Goal: Task Accomplishment & Management: Manage account settings

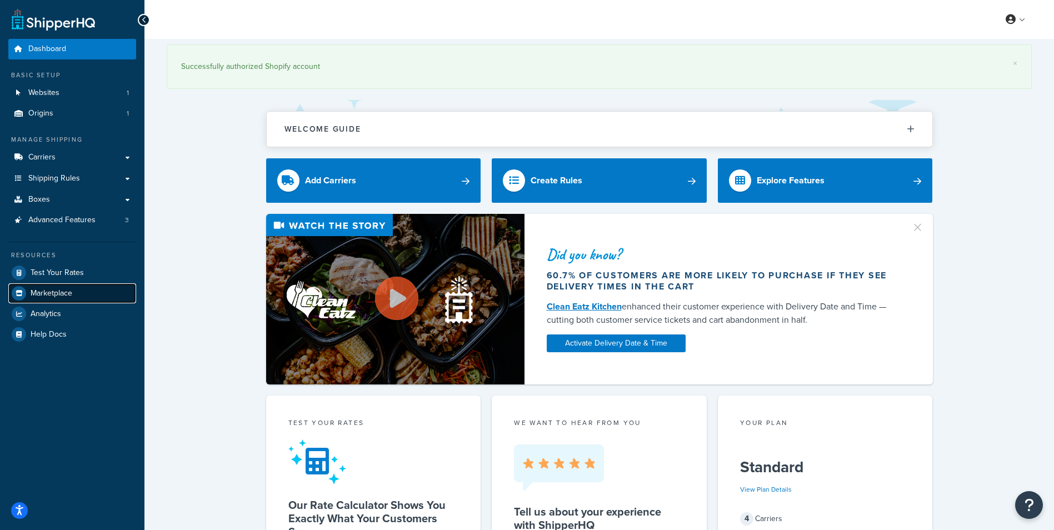
click at [78, 299] on link "Marketplace" at bounding box center [72, 293] width 128 height 20
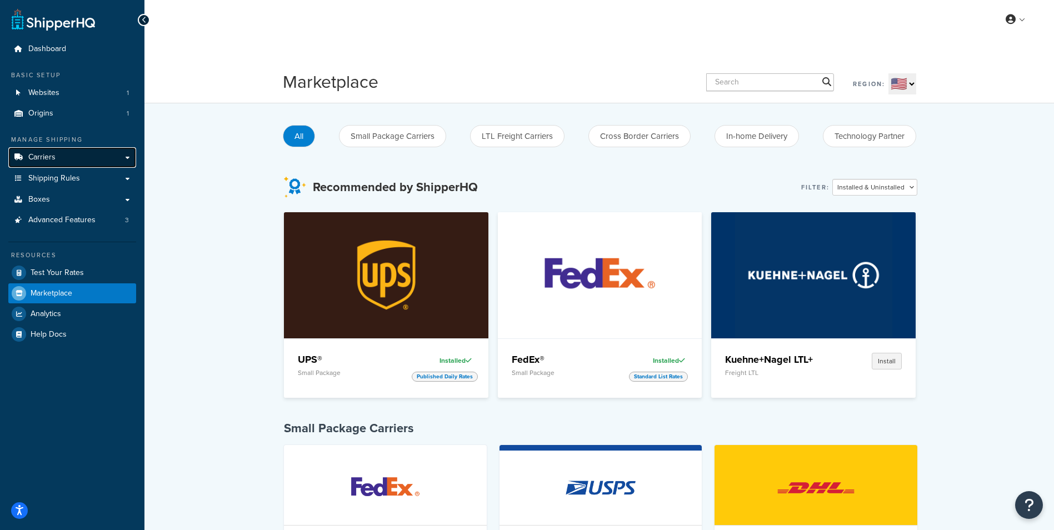
click at [74, 167] on link "Carriers" at bounding box center [72, 157] width 128 height 21
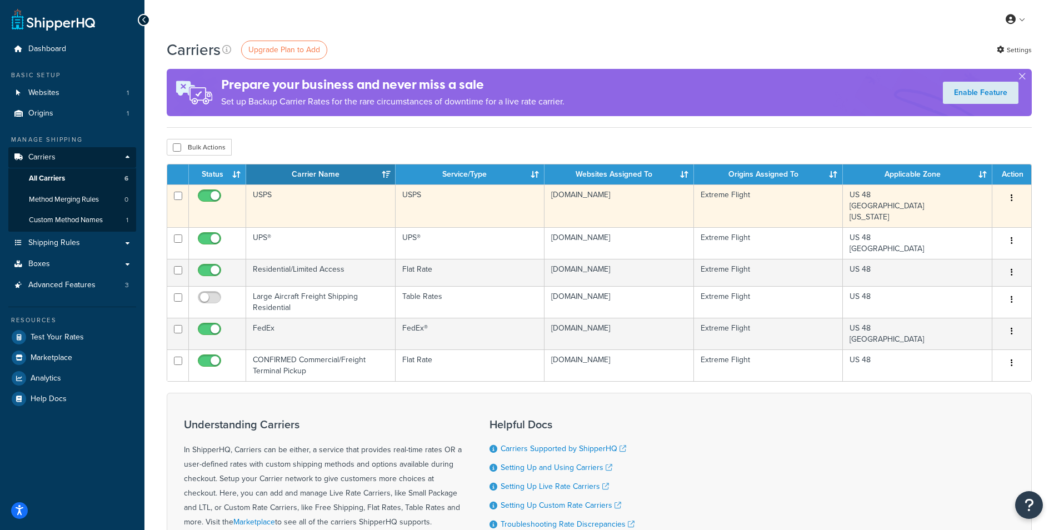
click at [1015, 201] on button "button" at bounding box center [1012, 198] width 16 height 18
click at [983, 223] on link "Edit" at bounding box center [967, 220] width 88 height 23
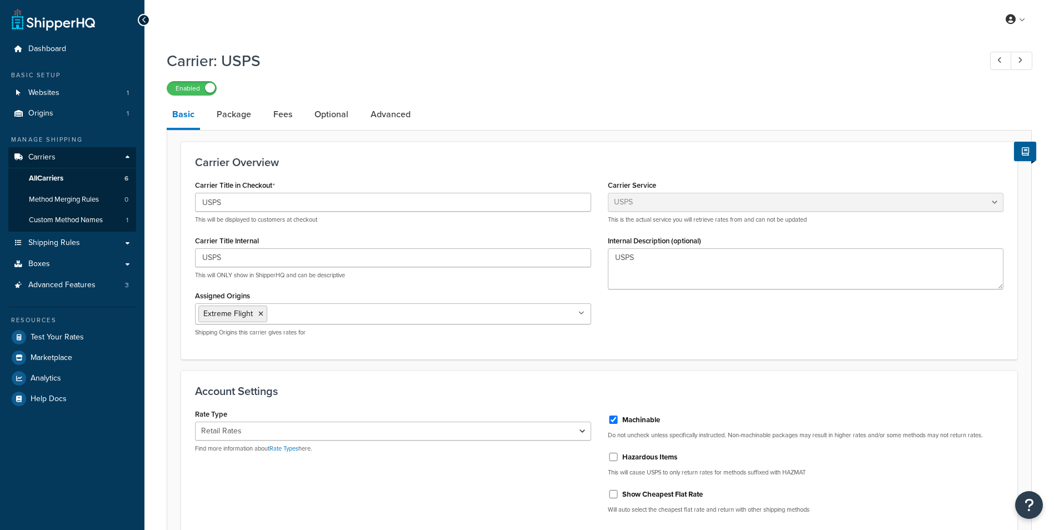
select select "usps"
click at [229, 115] on link "Package" at bounding box center [234, 114] width 46 height 27
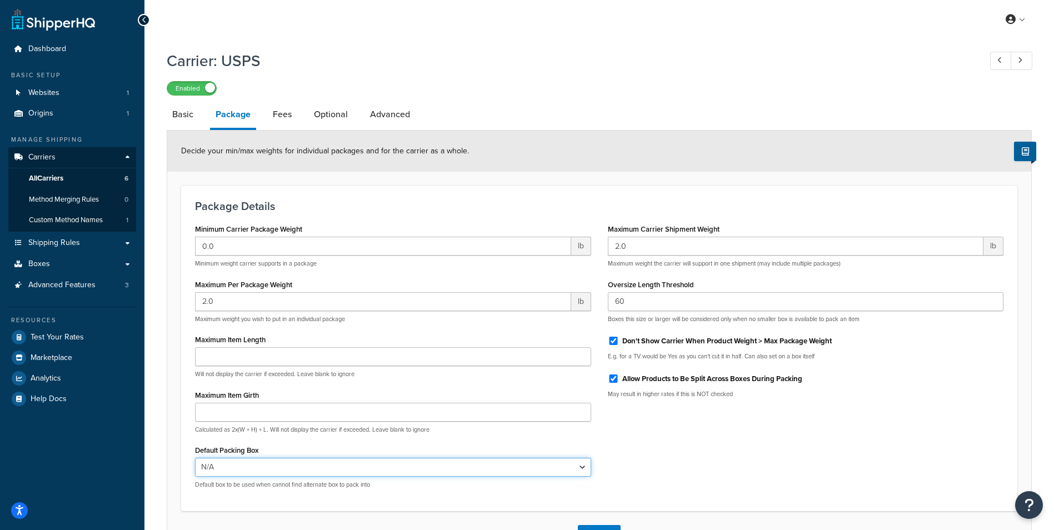
click at [336, 471] on select "N/A 74-78" Airplane (Test) Accessories 60" Extra" at bounding box center [393, 467] width 396 height 19
click at [722, 445] on div "Minimum Carrier Package Weight 0.0 lb Minimum weight carrier supports in a pack…" at bounding box center [599, 359] width 825 height 276
click at [348, 475] on select "N/A 74-78" Airplane (Test) Accessories 60" Extra" at bounding box center [393, 467] width 396 height 19
click at [725, 446] on div "Minimum Carrier Package Weight 0.0 lb Minimum weight carrier supports in a pack…" at bounding box center [599, 359] width 825 height 276
click at [257, 464] on select "N/A 74-78" Airplane (Test) Accessories 60" Extra" at bounding box center [393, 467] width 396 height 19
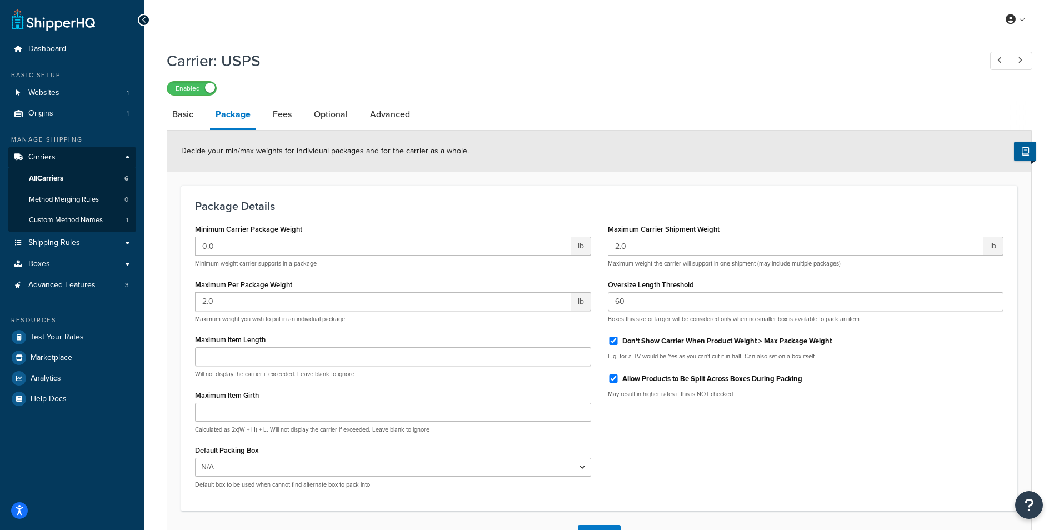
click at [682, 470] on div "Minimum Carrier Package Weight 0.0 lb Minimum weight carrier supports in a pack…" at bounding box center [599, 359] width 825 height 276
click at [287, 122] on link "Fees" at bounding box center [282, 114] width 30 height 27
select select "AFTER"
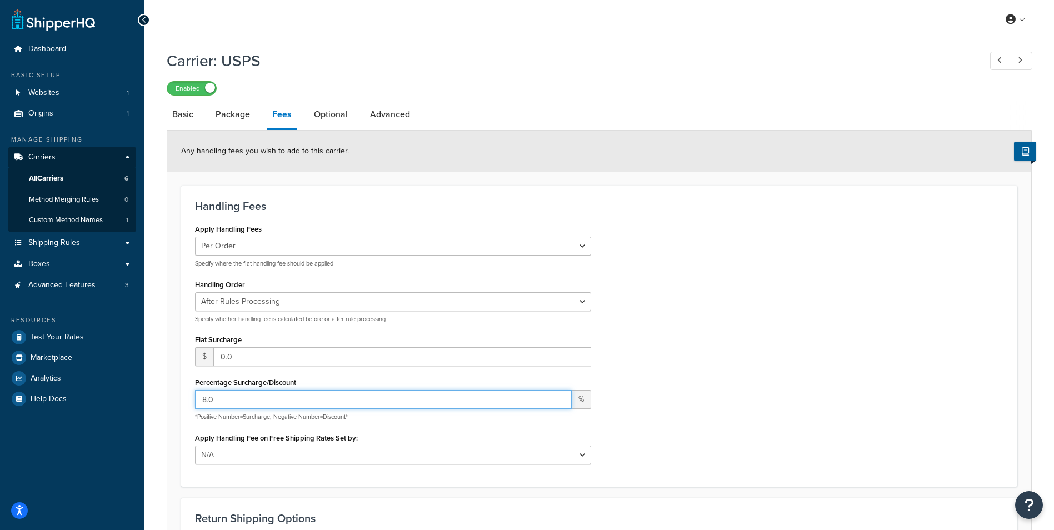
click at [285, 407] on input "8.0" at bounding box center [383, 399] width 377 height 19
drag, startPoint x: 285, startPoint y: 407, endPoint x: 187, endPoint y: 409, distance: 97.8
click at [187, 409] on div "Apply Handling Fees Per Order Per Item Per Package Specify where the flat handl…" at bounding box center [393, 346] width 413 height 251
type input "15"
click at [715, 376] on div "Apply Handling Fees Per Order Per Item Per Package Specify where the flat handl…" at bounding box center [599, 346] width 825 height 251
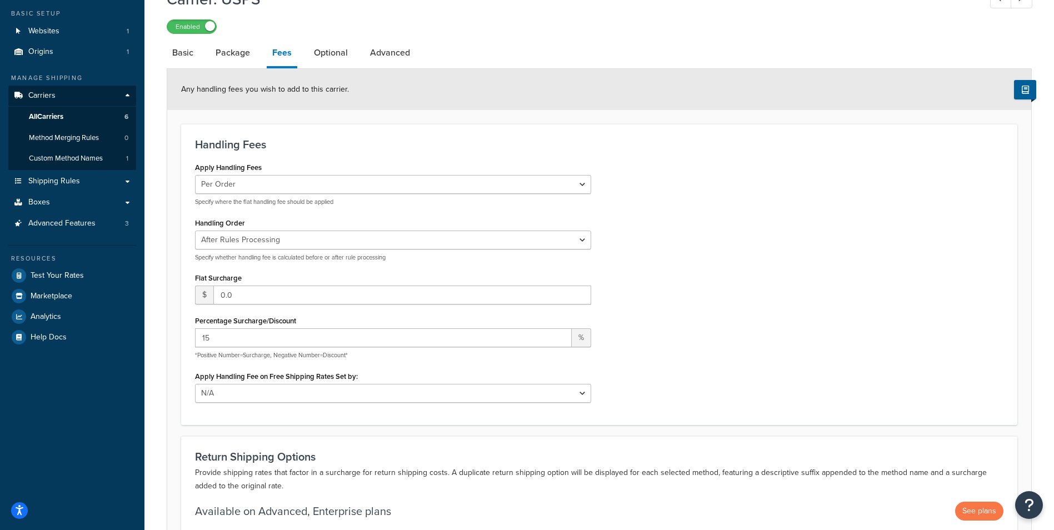
scroll to position [169, 0]
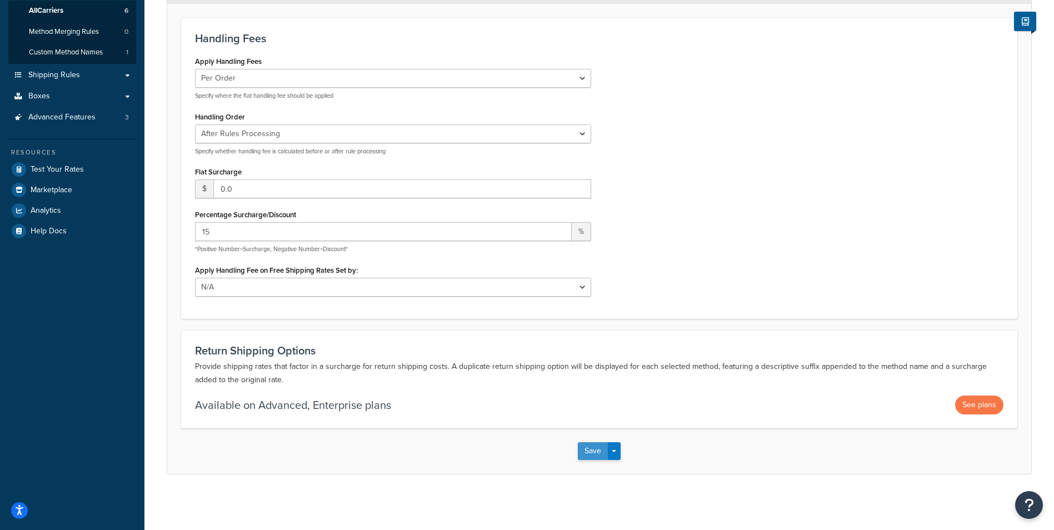
click at [595, 449] on button "Save" at bounding box center [593, 451] width 30 height 18
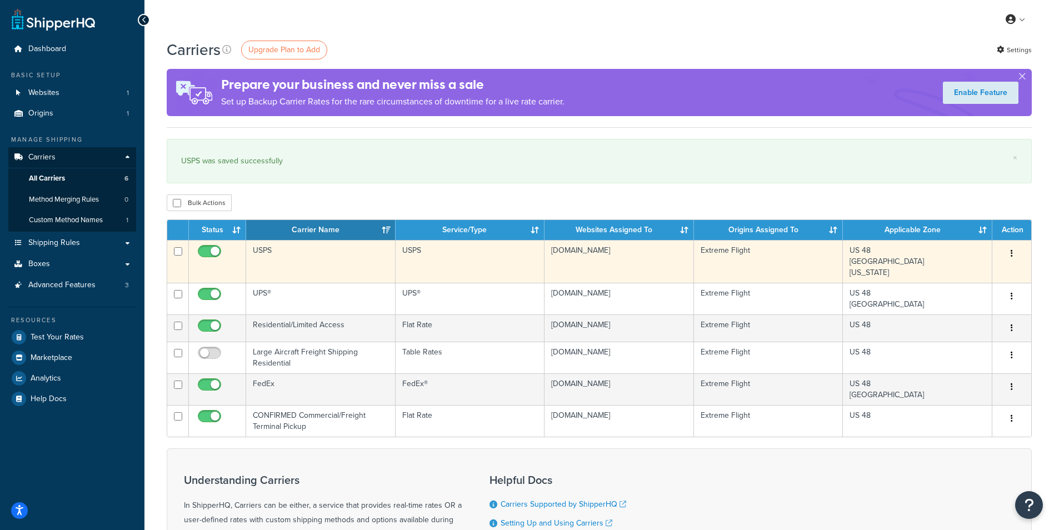
click at [262, 256] on td "USPS" at bounding box center [320, 261] width 149 height 43
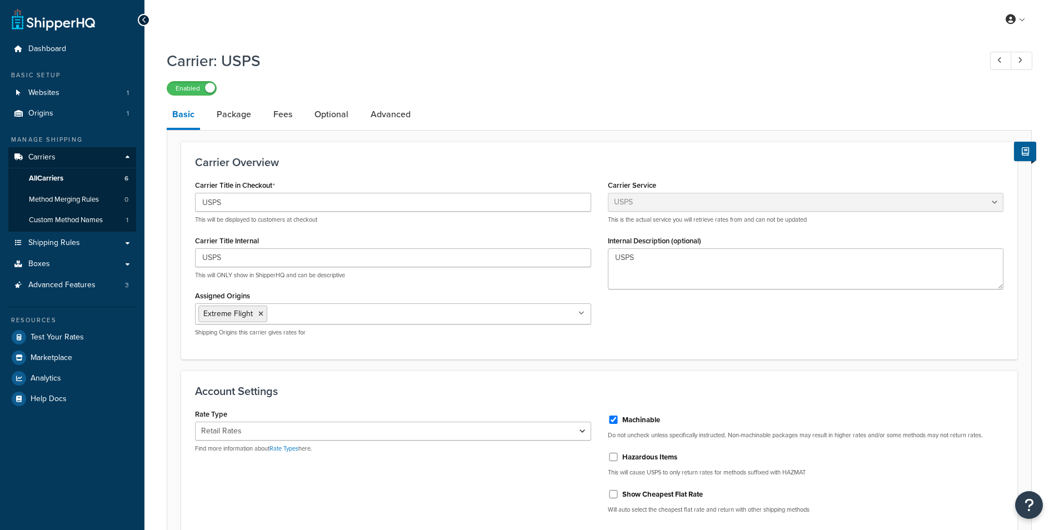
select select "usps"
click at [233, 113] on link "Package" at bounding box center [234, 114] width 46 height 27
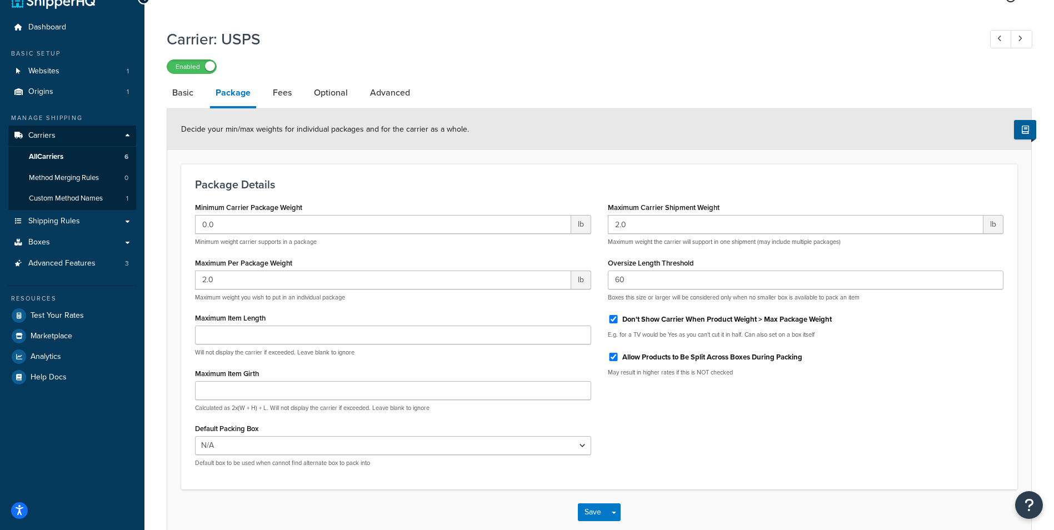
scroll to position [84, 0]
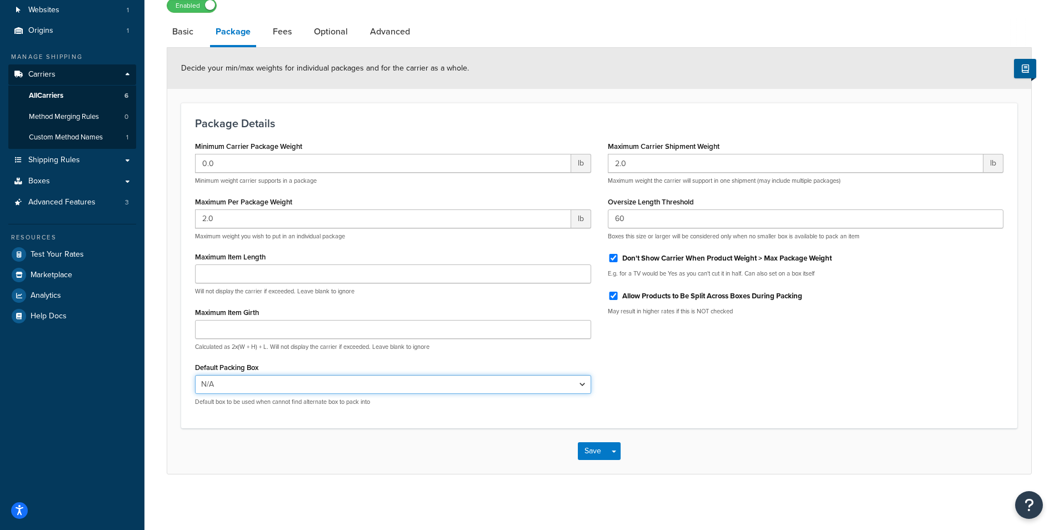
click at [291, 381] on select "N/A 74-78" Airplane (Test) Accessories 60" Extra" at bounding box center [393, 384] width 396 height 19
click at [679, 398] on div "Minimum Carrier Package Weight 0.0 lb Minimum weight carrier supports in a pack…" at bounding box center [599, 276] width 825 height 276
click at [265, 387] on select "N/A 74-78" Airplane (Test) Accessories 60" Extra" at bounding box center [393, 384] width 396 height 19
click at [63, 180] on link "Boxes" at bounding box center [72, 181] width 128 height 21
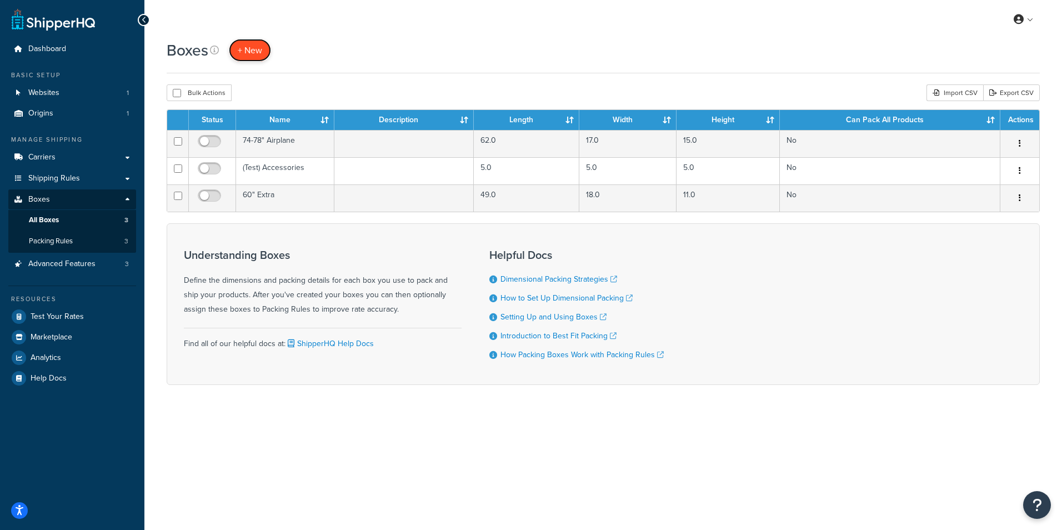
click at [256, 53] on span "+ New" at bounding box center [250, 50] width 24 height 13
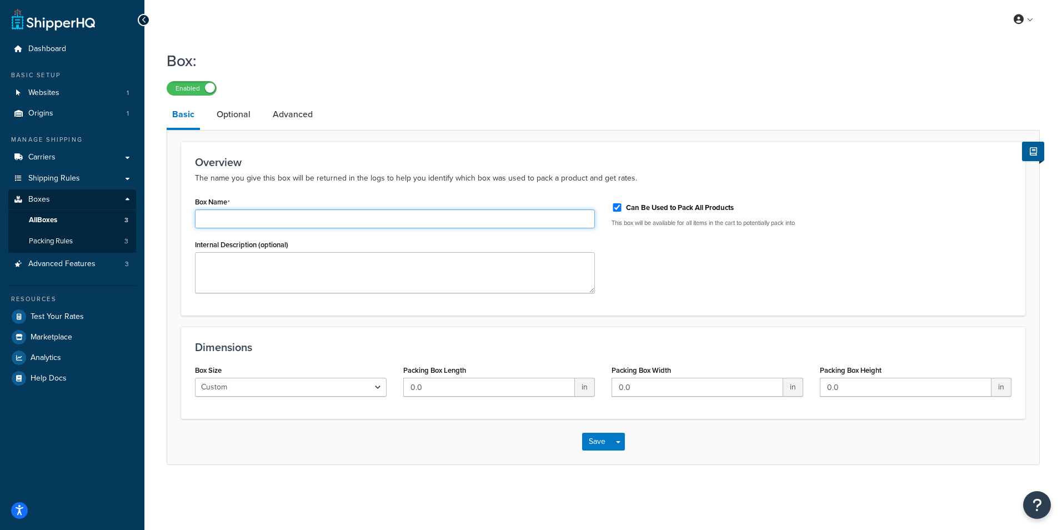
click at [261, 222] on input "Box Name" at bounding box center [395, 218] width 400 height 19
type input "Ground Advantage"
drag, startPoint x: 473, startPoint y: 391, endPoint x: 396, endPoint y: 390, distance: 77.2
click at [396, 390] on div "Packing Box Length 0.0 in" at bounding box center [499, 383] width 208 height 43
type input "8"
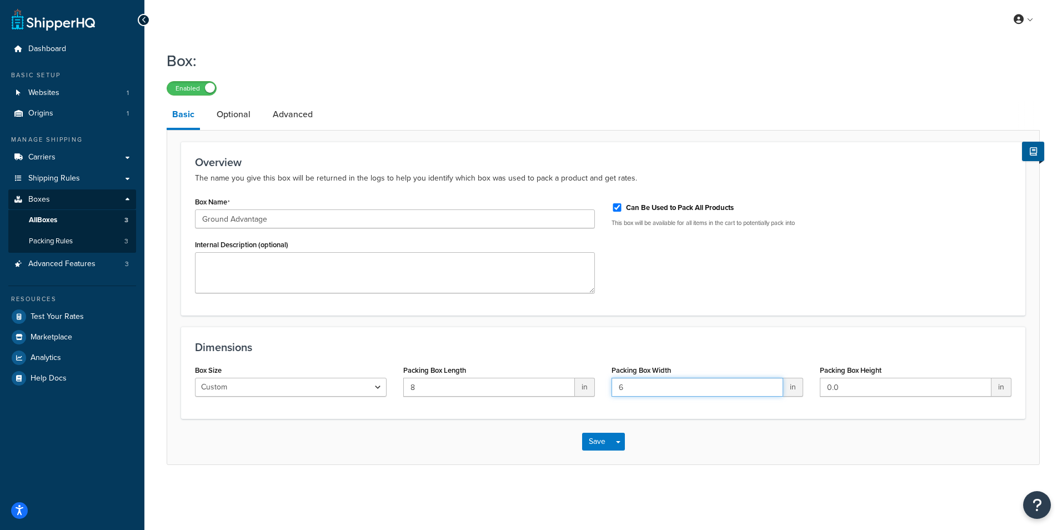
type input "6"
drag, startPoint x: 834, startPoint y: 388, endPoint x: 797, endPoint y: 387, distance: 36.7
click at [797, 387] on div "Box Size Custom USPS Small Flat Box USPS Medium Flat Box USPS Large Flat Box US…" at bounding box center [603, 383] width 833 height 43
type input "6"
click at [601, 441] on button "Save" at bounding box center [597, 442] width 30 height 18
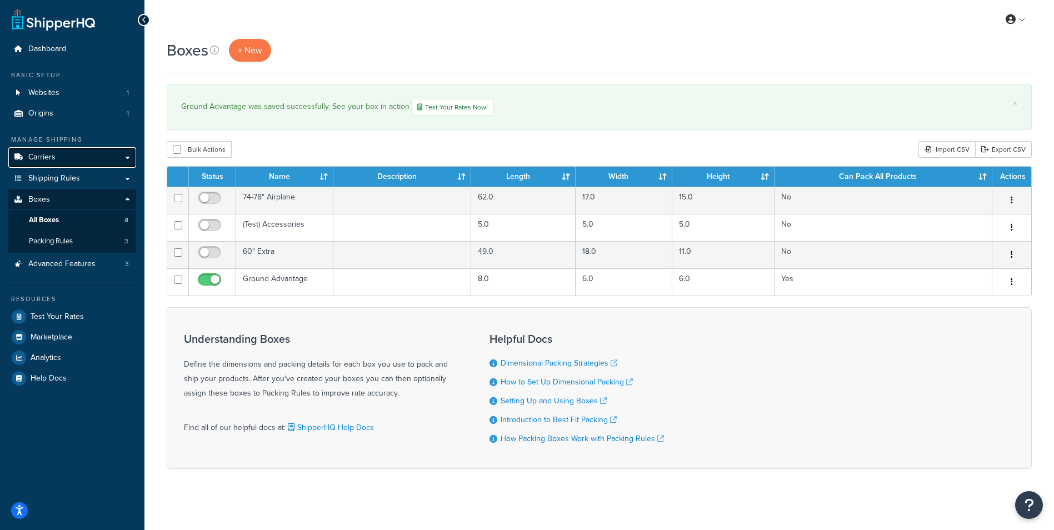
click at [51, 163] on link "Carriers" at bounding box center [72, 157] width 128 height 21
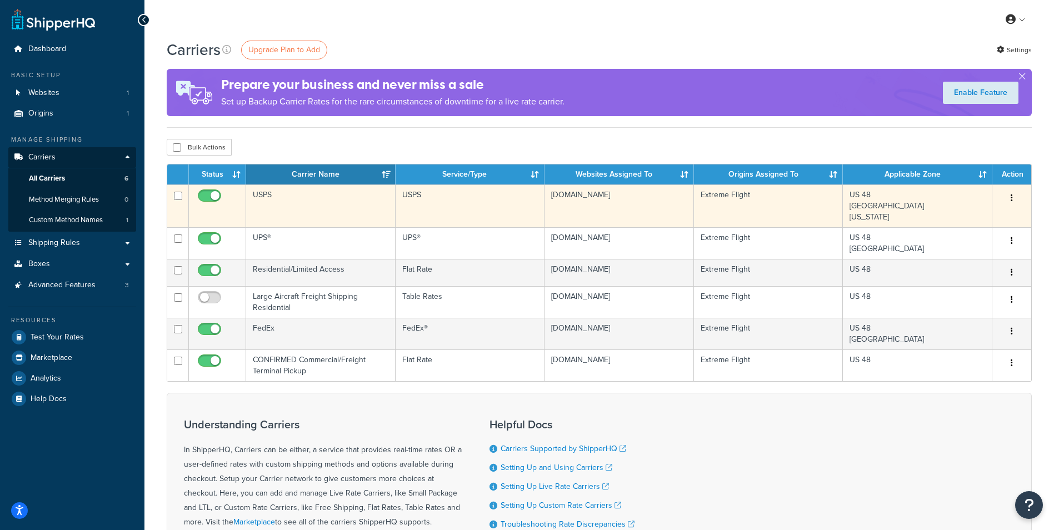
click at [272, 191] on td "USPS" at bounding box center [320, 205] width 149 height 43
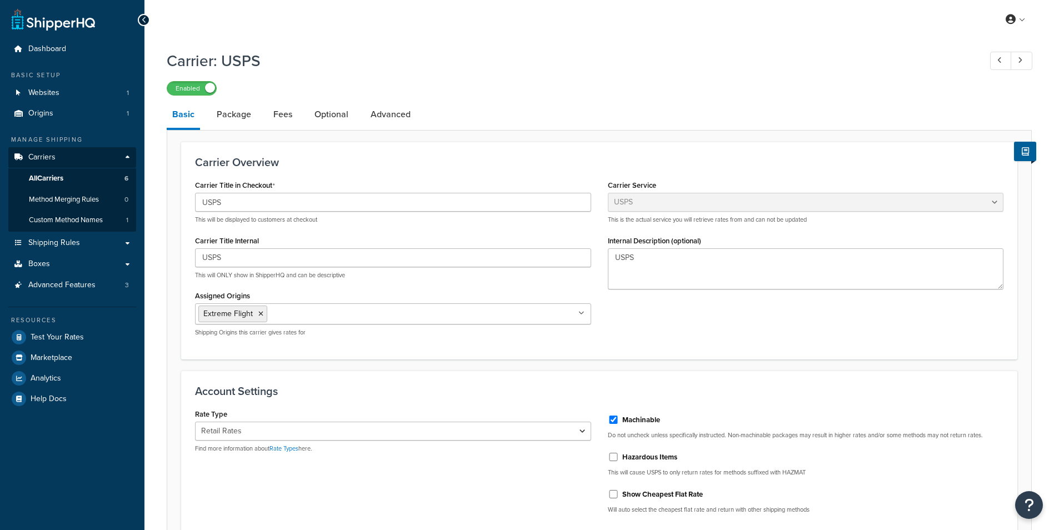
select select "usps"
click at [231, 120] on link "Package" at bounding box center [234, 114] width 46 height 27
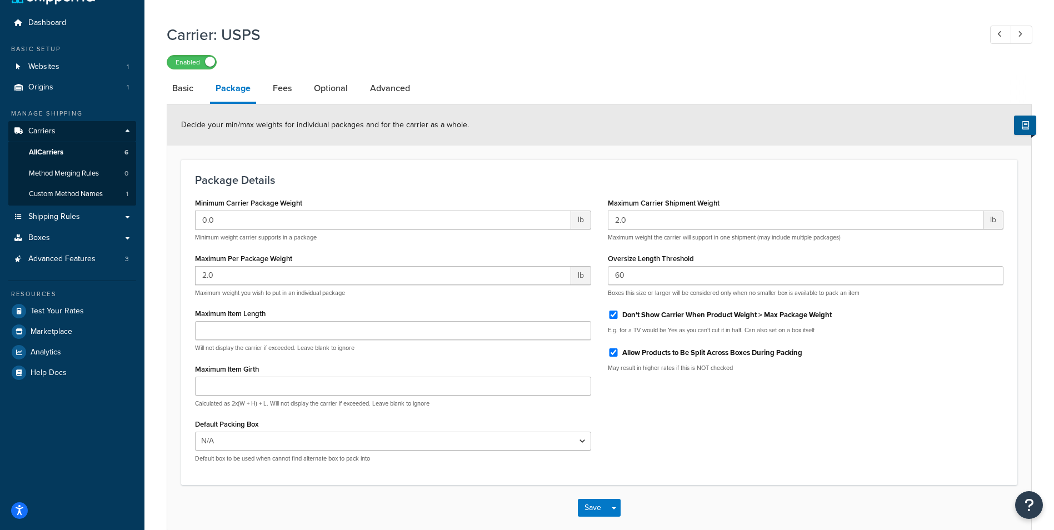
scroll to position [84, 0]
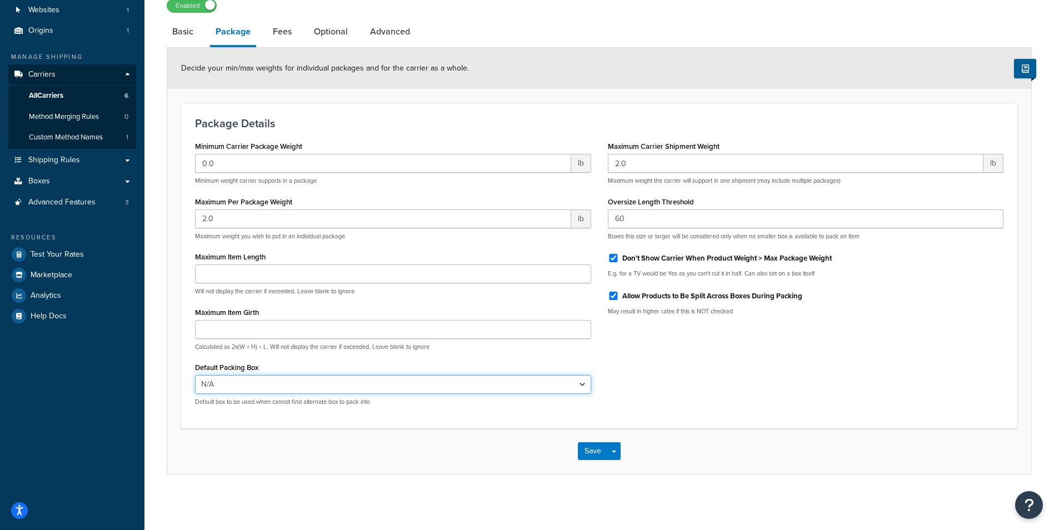
click at [272, 387] on select "N/A 74-78" Airplane (Test) Accessories 60" Extra" at bounding box center [393, 384] width 396 height 19
click at [752, 398] on div "Minimum Carrier Package Weight 0.0 lb Minimum weight carrier supports in a pack…" at bounding box center [599, 276] width 825 height 276
click at [277, 385] on select "N/A 74-78" Airplane (Test) Accessories 60" Extra" at bounding box center [393, 384] width 396 height 19
click at [808, 332] on div "Minimum Carrier Package Weight 0.0 lb Minimum weight carrier supports in a pack…" at bounding box center [599, 276] width 825 height 276
click at [67, 161] on span "Shipping Rules" at bounding box center [54, 160] width 52 height 9
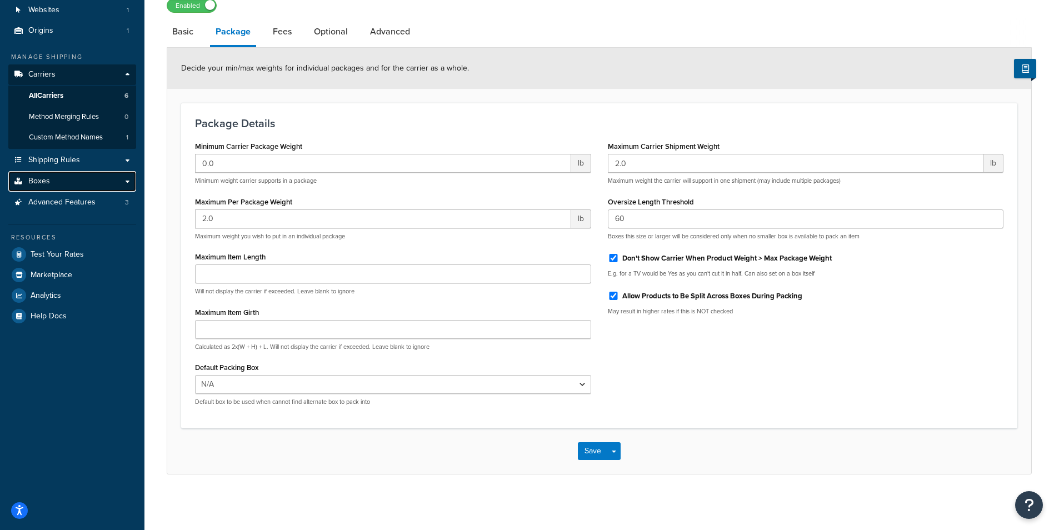
click at [47, 181] on span "Boxes" at bounding box center [39, 181] width 22 height 9
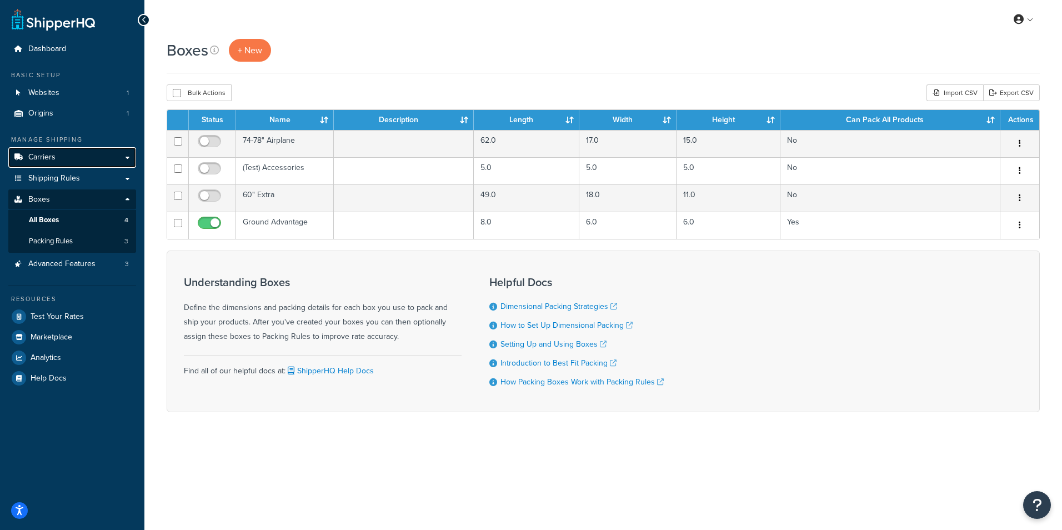
click at [44, 157] on span "Carriers" at bounding box center [41, 157] width 27 height 9
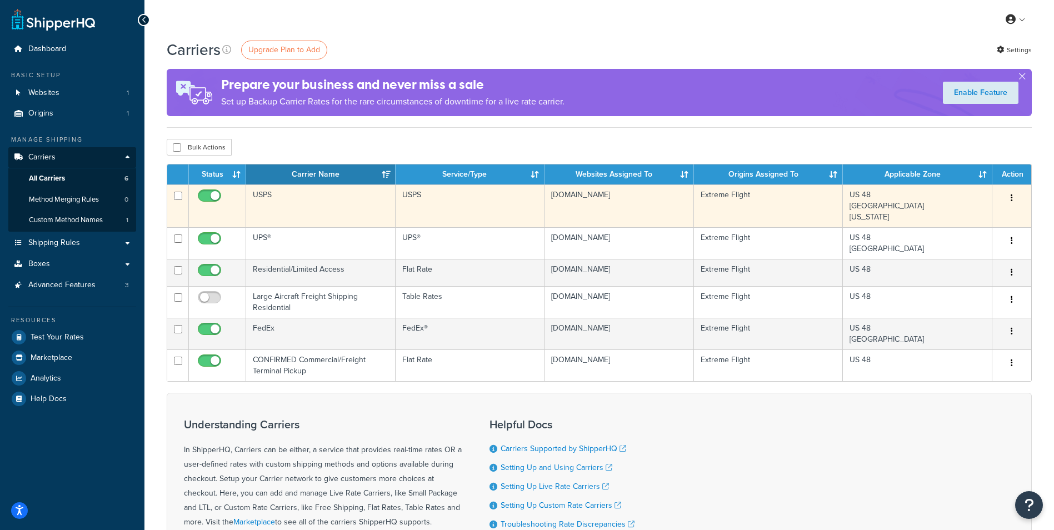
click at [308, 197] on td "USPS" at bounding box center [320, 205] width 149 height 43
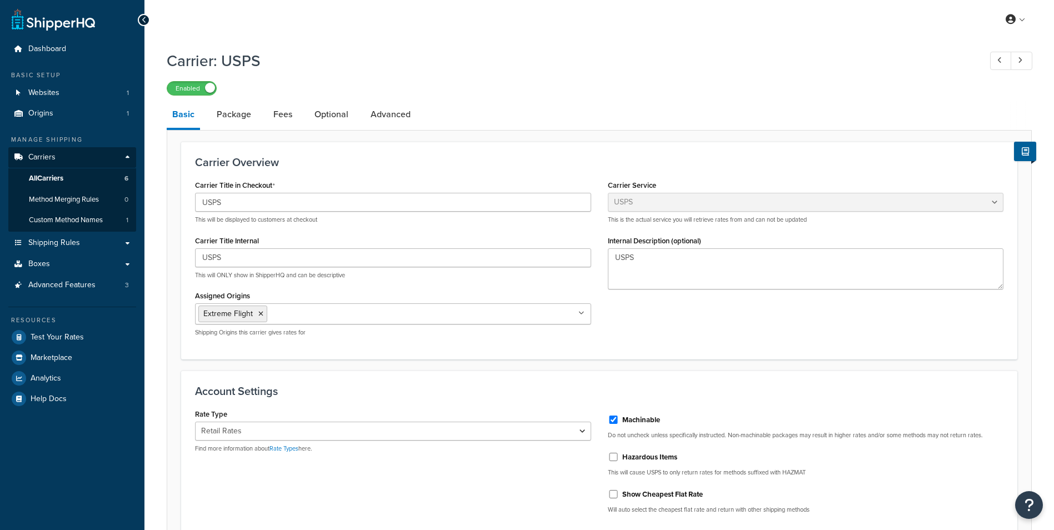
select select "usps"
click at [252, 116] on link "Package" at bounding box center [234, 114] width 46 height 27
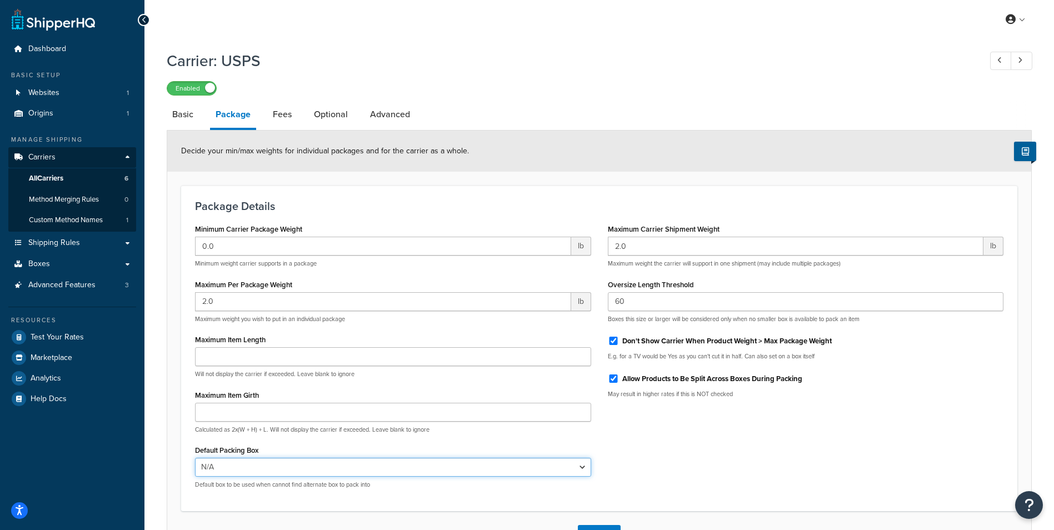
click at [345, 468] on select "N/A 74-78" Airplane (Test) Accessories 60" Extra" at bounding box center [393, 467] width 396 height 19
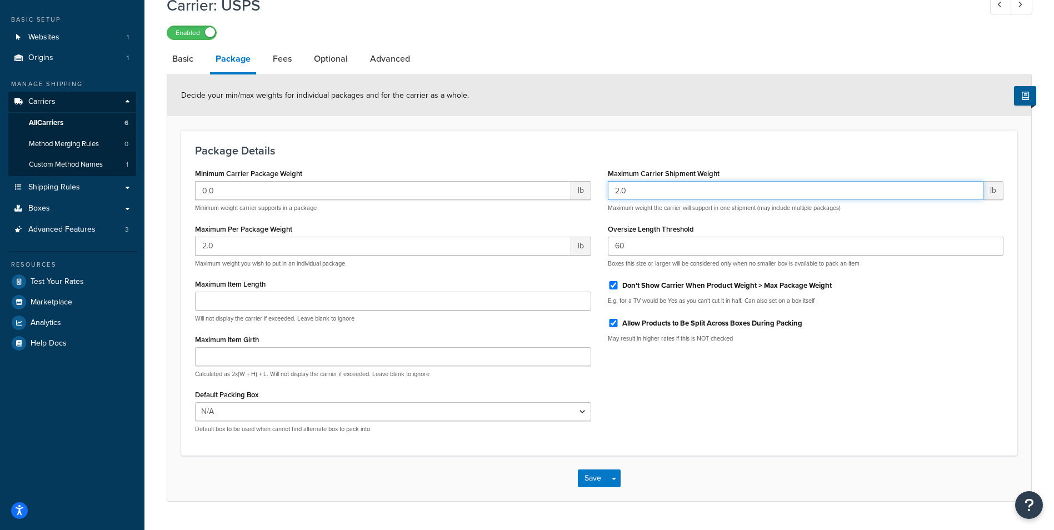
drag, startPoint x: 629, startPoint y: 193, endPoint x: 602, endPoint y: 192, distance: 26.7
click at [602, 192] on div "Maximum Carrier Shipment Weight 2.0 lb Maximum weight the carrier will support …" at bounding box center [806, 259] width 413 height 186
type input "1"
click at [627, 149] on h3 "Package Details" at bounding box center [599, 150] width 808 height 12
click at [597, 482] on button "Save" at bounding box center [593, 479] width 30 height 18
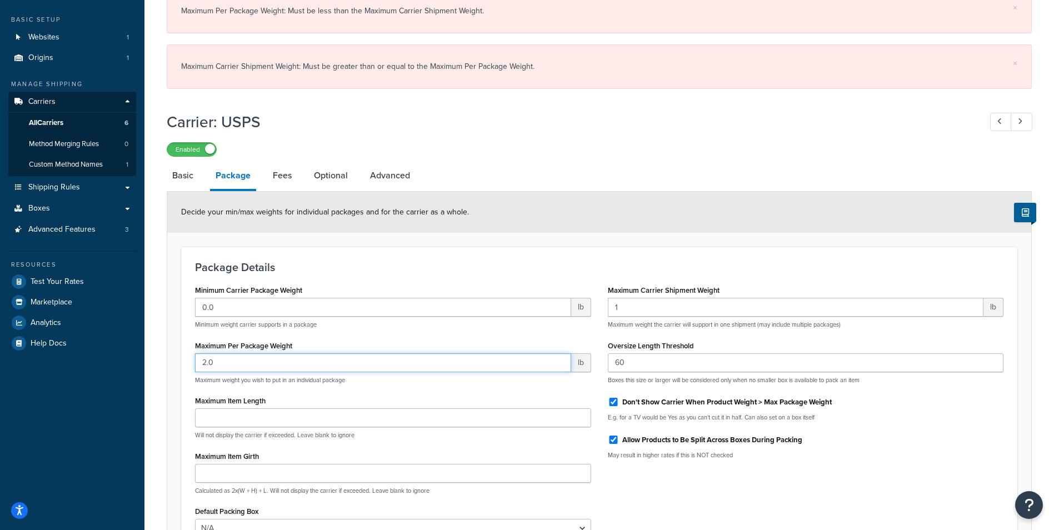
drag, startPoint x: 227, startPoint y: 369, endPoint x: 176, endPoint y: 370, distance: 51.7
click at [176, 370] on form "Decide your min/max weights for individual packages and for the carrier as a wh…" at bounding box center [599, 405] width 864 height 426
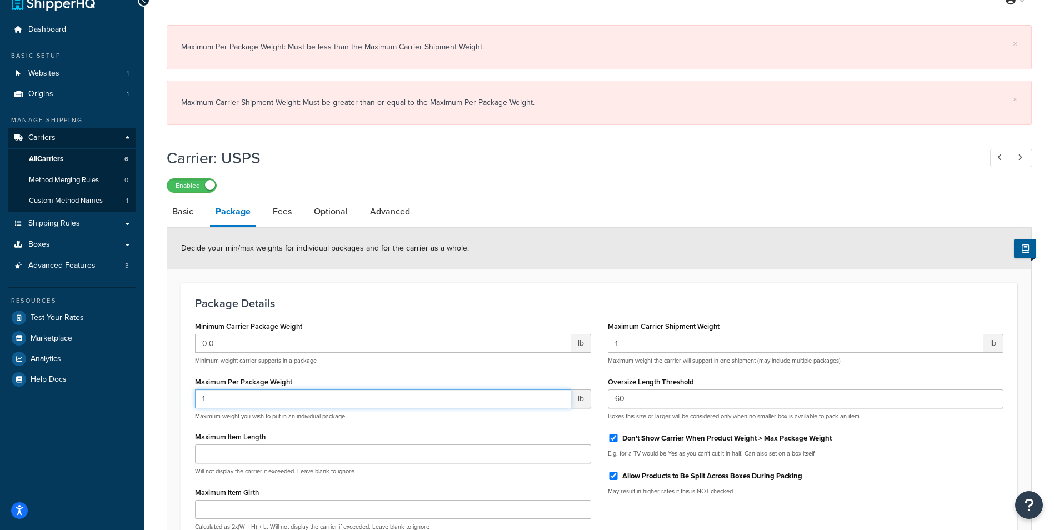
scroll to position [0, 0]
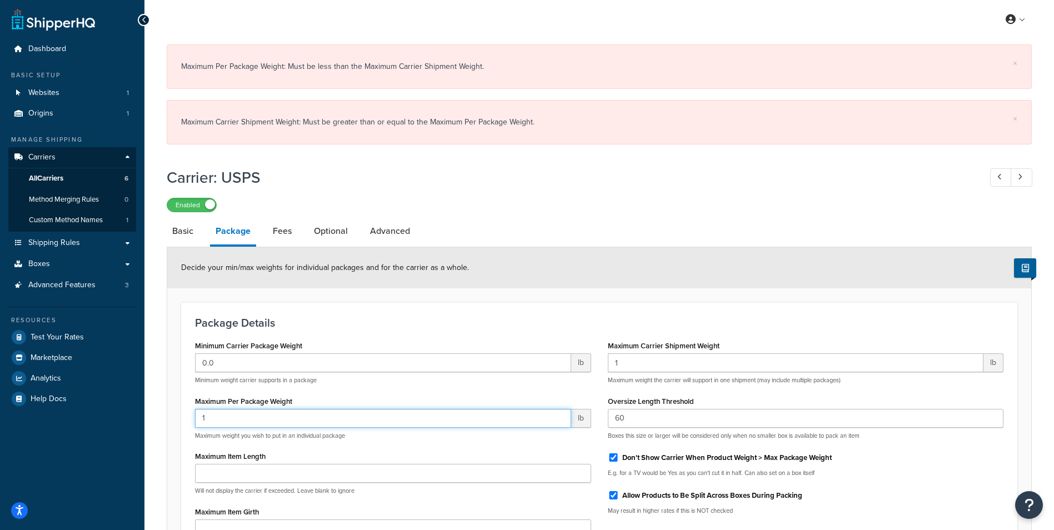
type input "1"
drag, startPoint x: 223, startPoint y: 366, endPoint x: 153, endPoint y: 365, distance: 70.6
click at [153, 365] on div "× Maximum Per Package Weight: Must be less than the Maximum Carrier Shipment We…" at bounding box center [599, 370] width 910 height 663
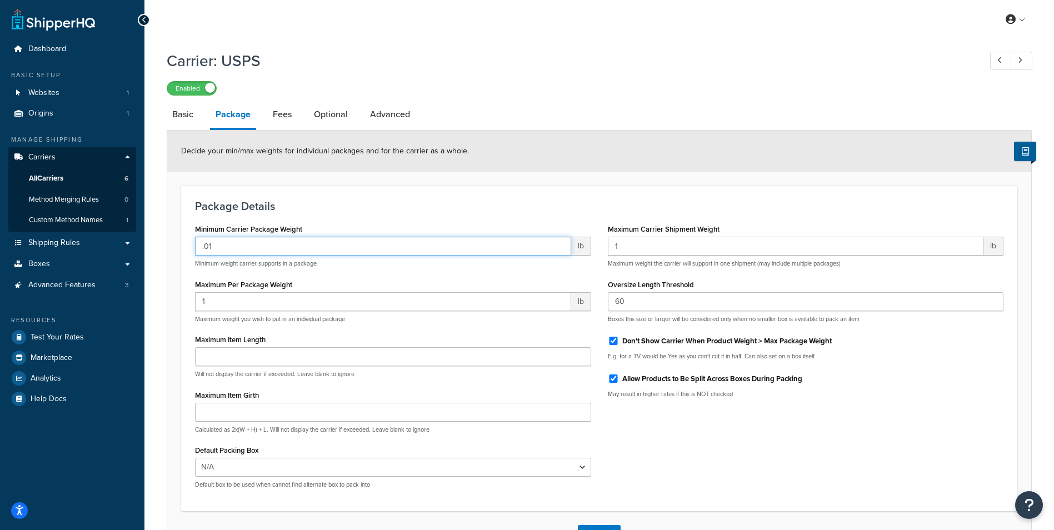
type input ".0"
type input ".1"
click at [663, 194] on div "Package Details Minimum Carrier Package Weight .1 lb Minimum weight carrier sup…" at bounding box center [599, 349] width 836 height 326
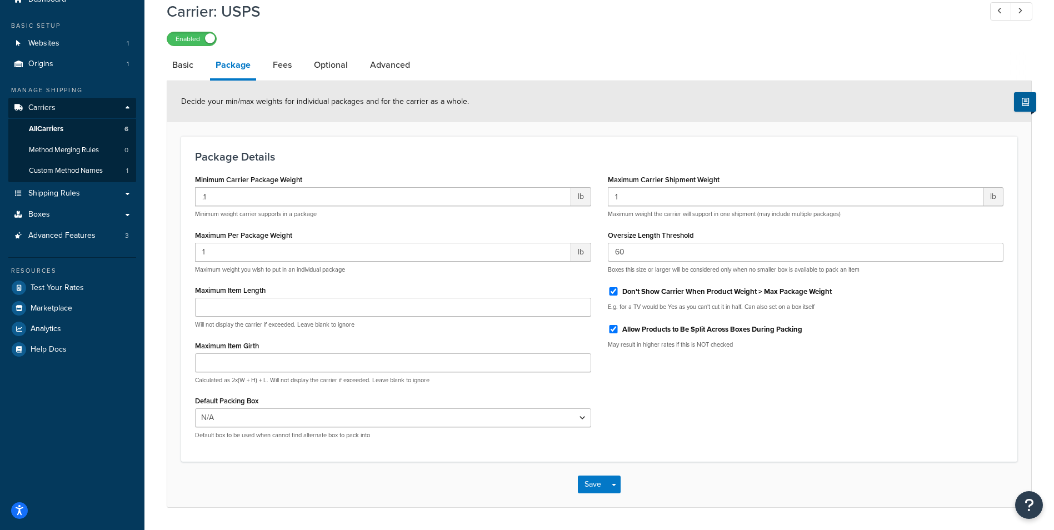
scroll to position [84, 0]
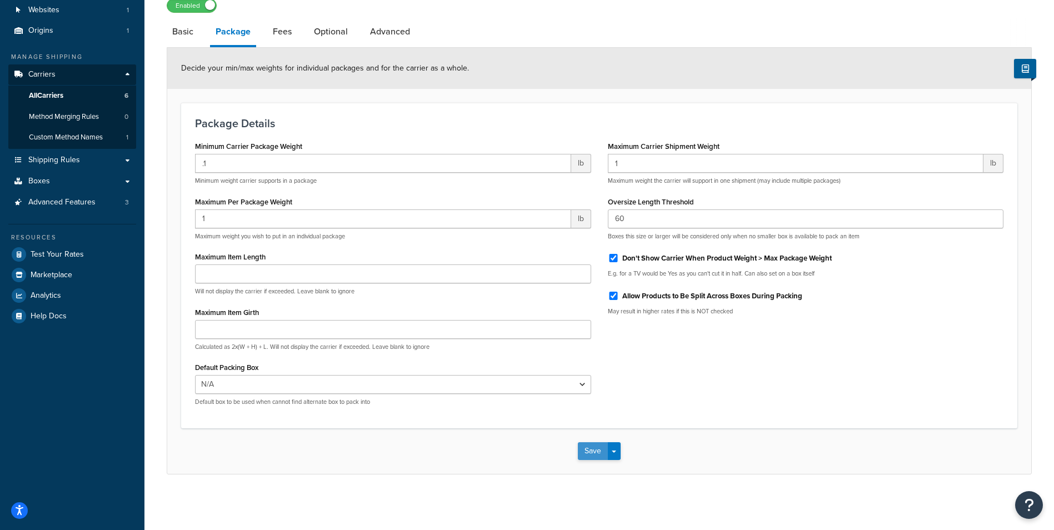
click at [582, 450] on button "Save" at bounding box center [593, 451] width 30 height 18
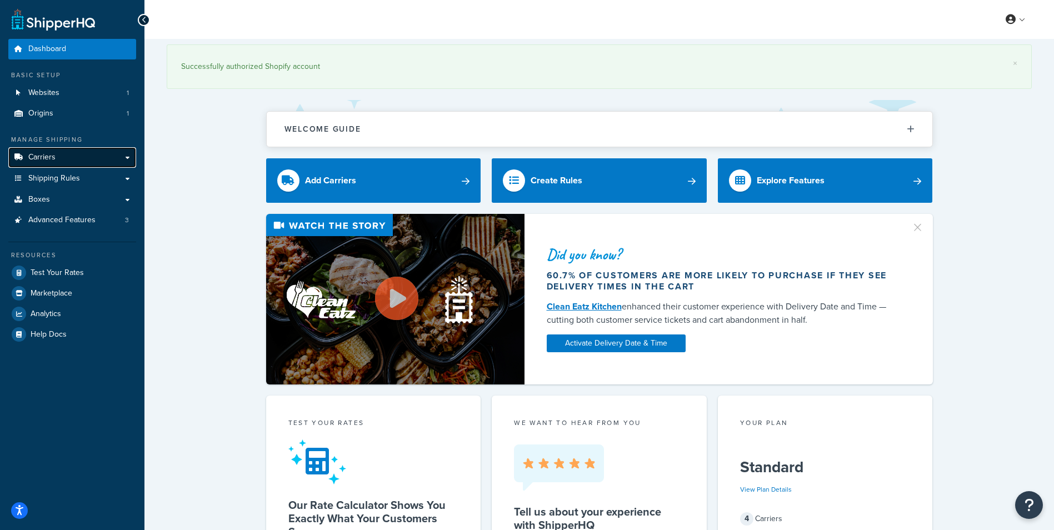
click at [79, 161] on link "Carriers" at bounding box center [72, 157] width 128 height 21
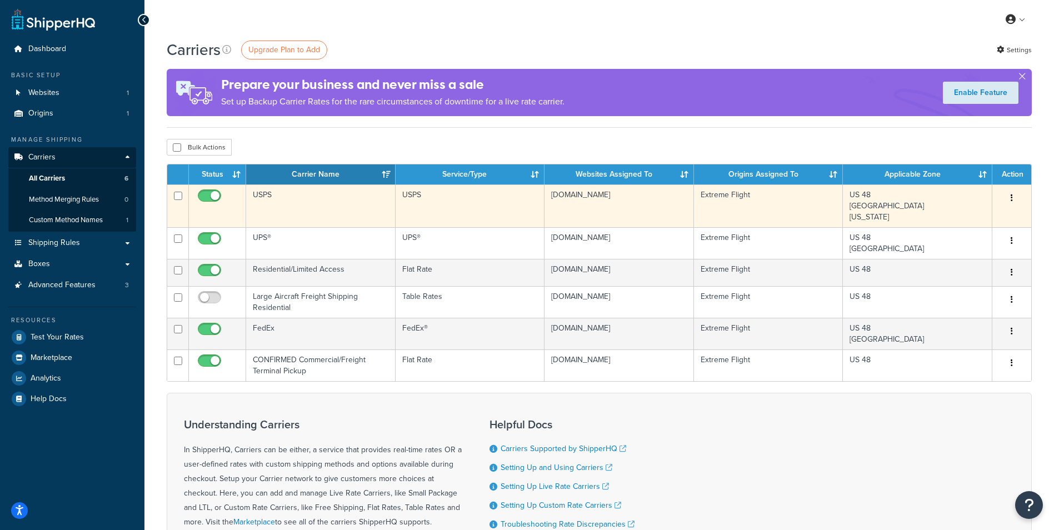
click at [1010, 206] on button "button" at bounding box center [1012, 198] width 16 height 18
click at [992, 219] on link "Edit" at bounding box center [967, 220] width 88 height 23
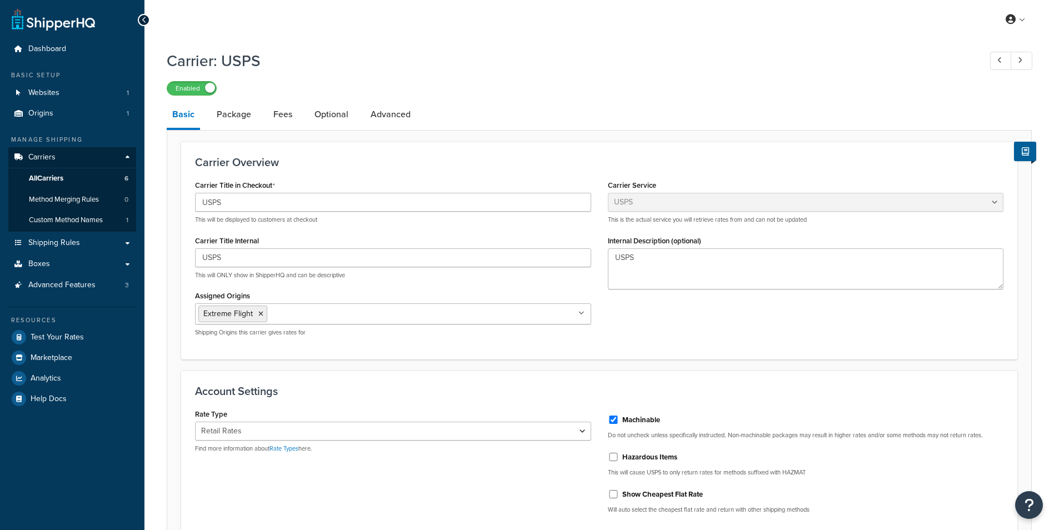
select select "usps"
click at [246, 116] on link "Package" at bounding box center [234, 114] width 46 height 27
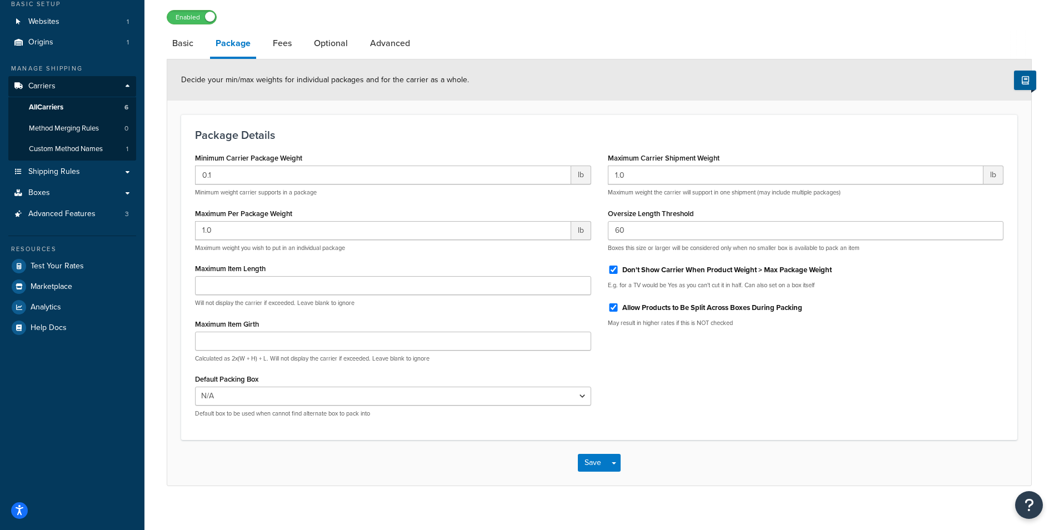
scroll to position [84, 0]
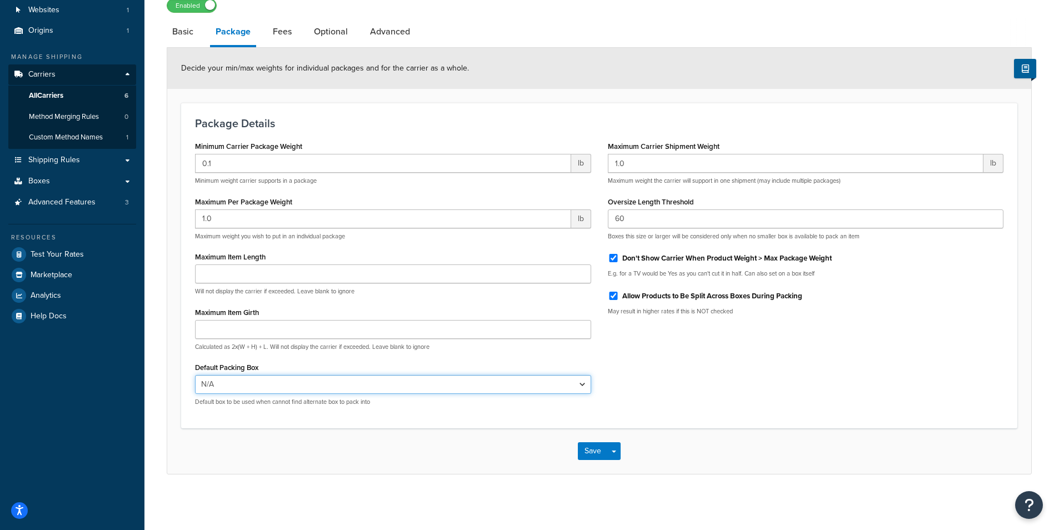
click at [242, 389] on select "N/A 74-78" Airplane (Test) Accessories 60" Extra" at bounding box center [393, 384] width 396 height 19
click at [195, 375] on select "N/A 74-78" Airplane (Test) Accessories 60" Extra" at bounding box center [393, 384] width 396 height 19
click at [82, 184] on link "Boxes" at bounding box center [72, 181] width 128 height 21
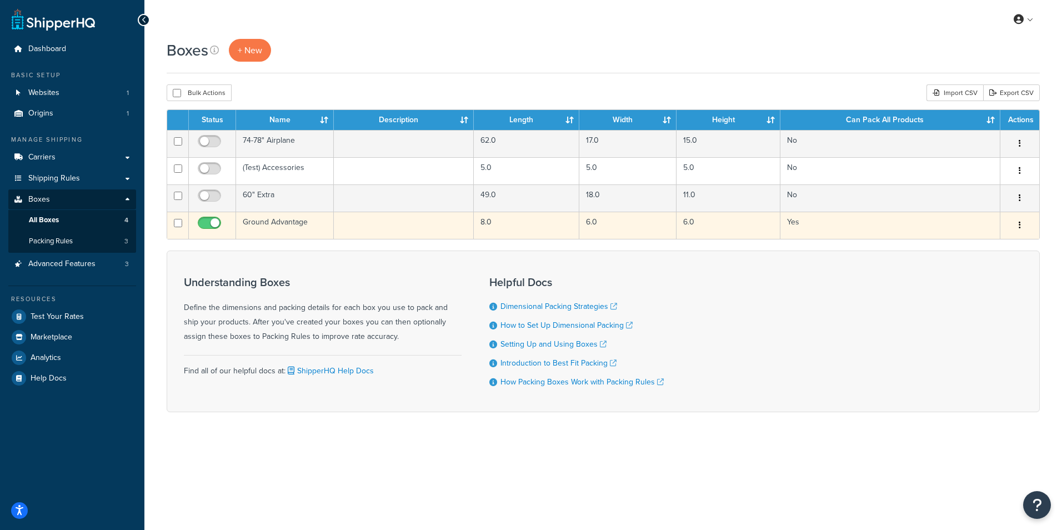
click at [213, 227] on input "checkbox" at bounding box center [211, 226] width 31 height 14
checkbox input "false"
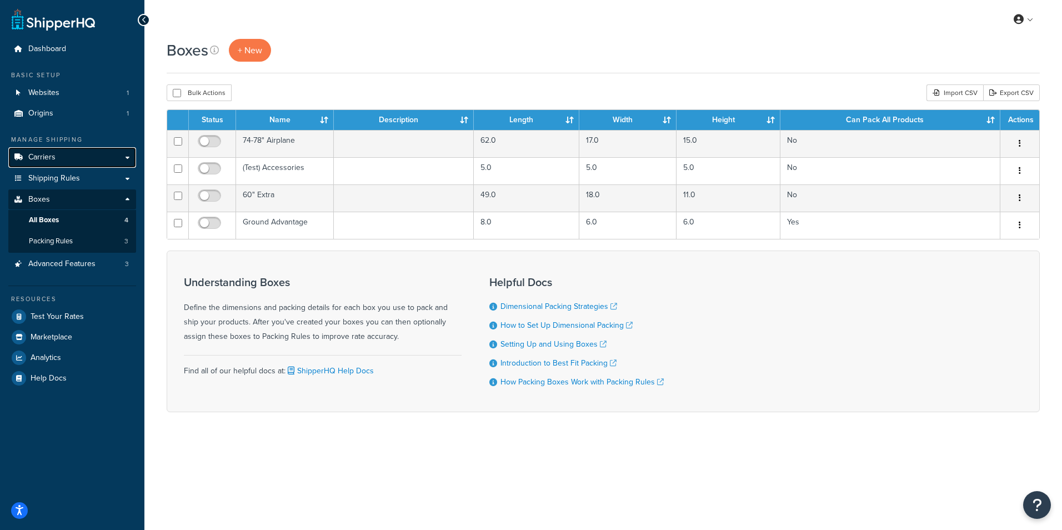
click at [62, 162] on link "Carriers" at bounding box center [72, 157] width 128 height 21
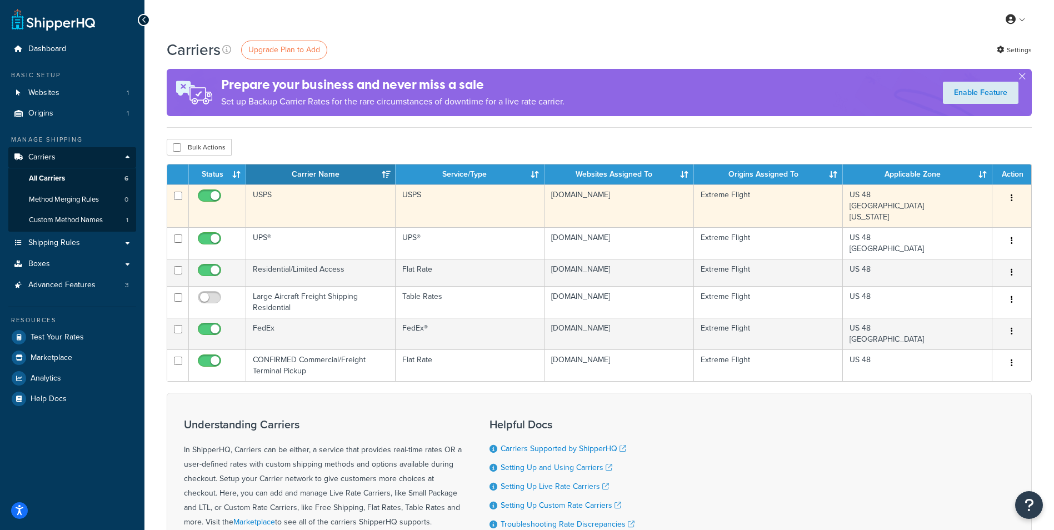
click at [1015, 198] on button "button" at bounding box center [1012, 198] width 16 height 18
click at [977, 224] on link "Edit" at bounding box center [967, 220] width 88 height 23
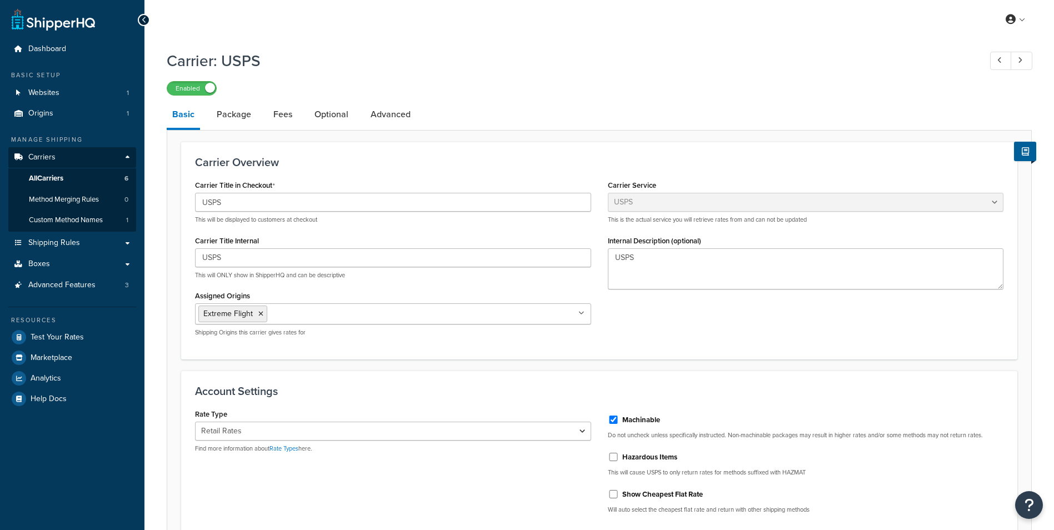
select select "usps"
click at [244, 112] on link "Package" at bounding box center [234, 114] width 46 height 27
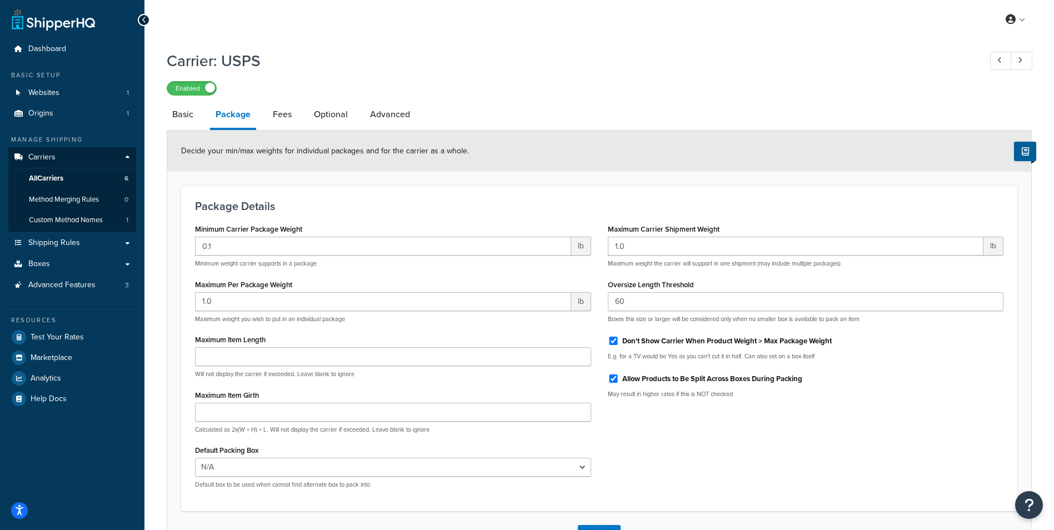
scroll to position [84, 0]
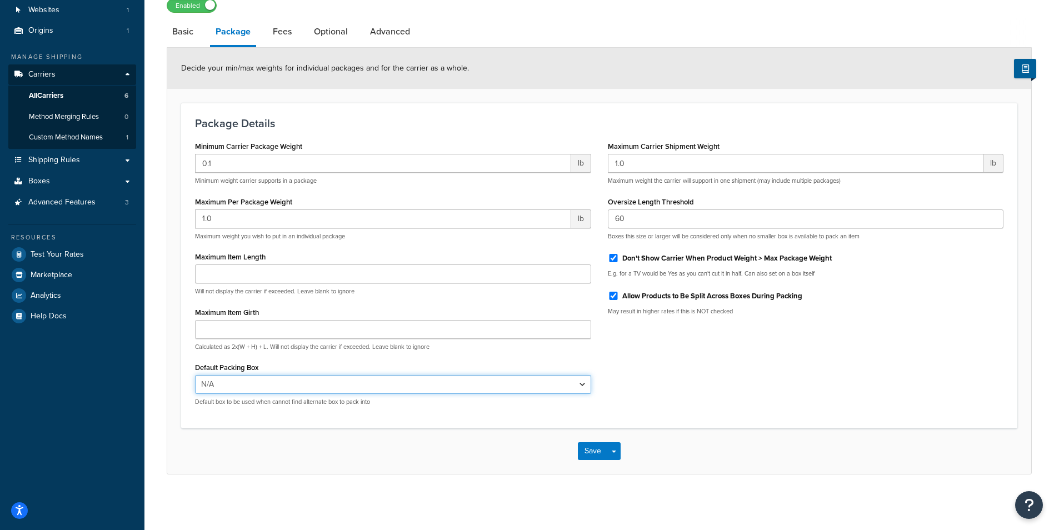
click at [314, 386] on select "N/A 74-78" Airplane (Test) Accessories 60" Extra" at bounding box center [393, 384] width 396 height 19
click at [85, 206] on link "Advanced Features 3" at bounding box center [72, 202] width 128 height 21
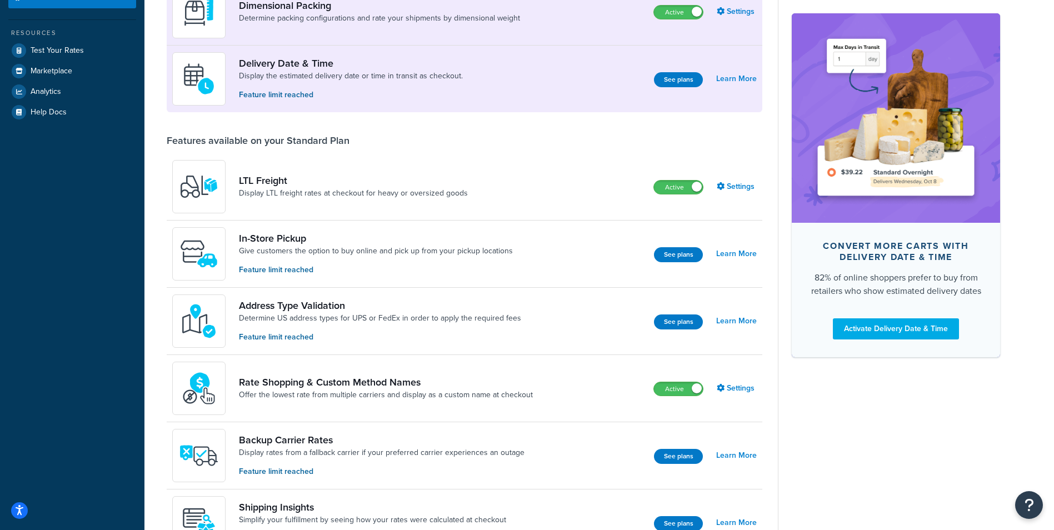
scroll to position [111, 0]
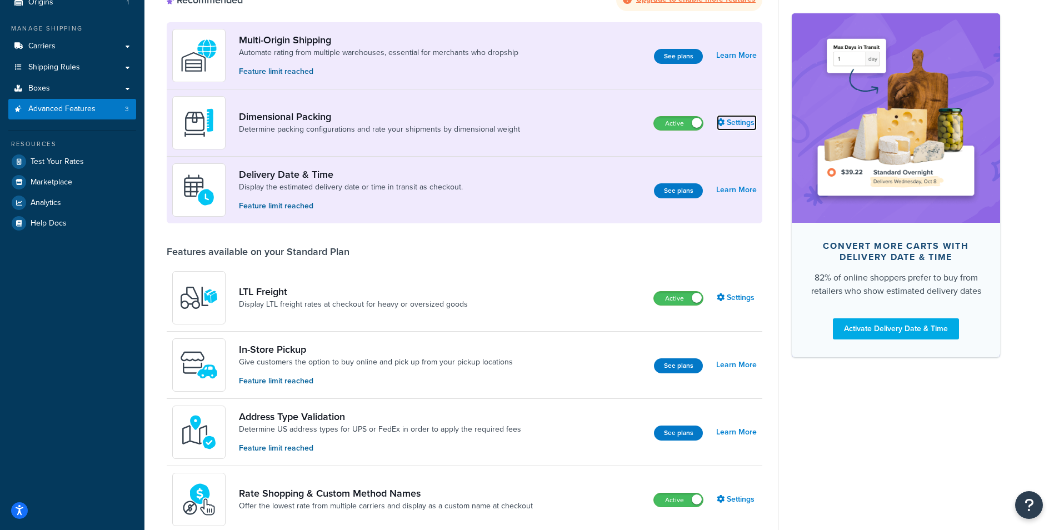
click at [742, 128] on link "Settings" at bounding box center [737, 123] width 40 height 16
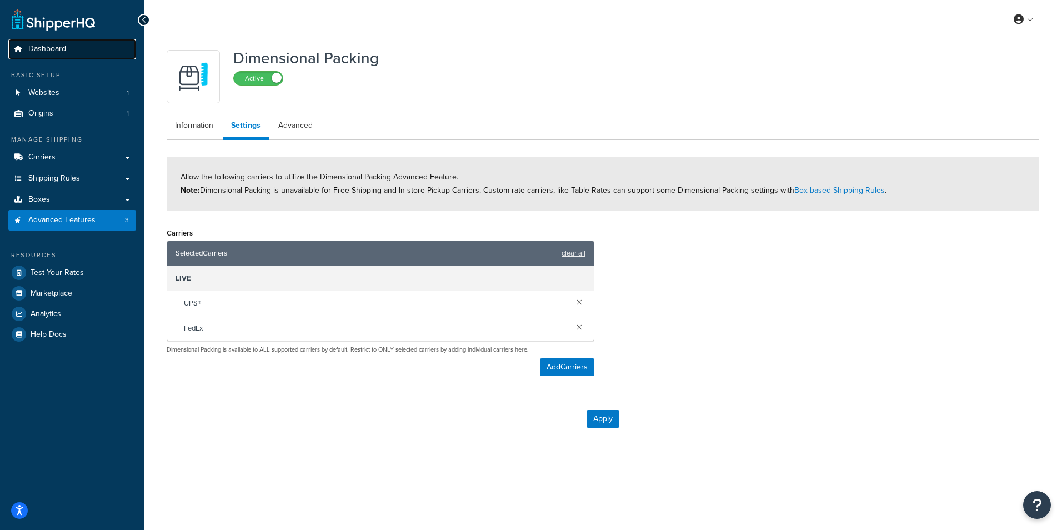
click at [40, 44] on span "Dashboard" at bounding box center [47, 48] width 38 height 9
